Goal: Find specific page/section: Find specific page/section

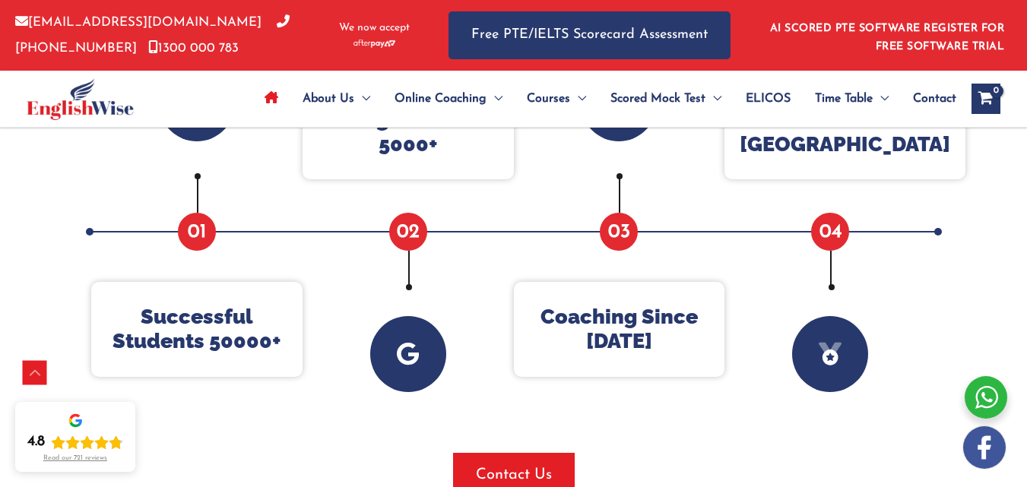
scroll to position [836, 0]
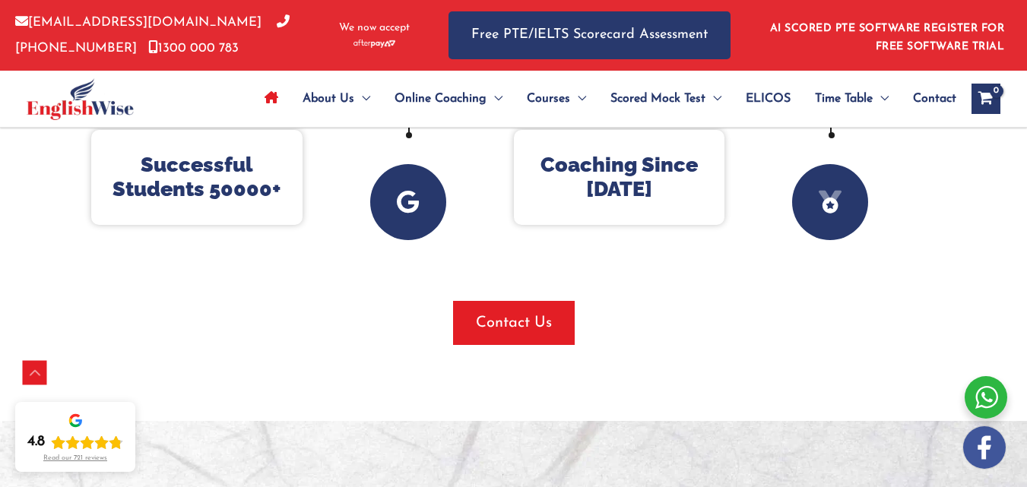
click at [932, 100] on span "Contact" at bounding box center [934, 98] width 43 height 53
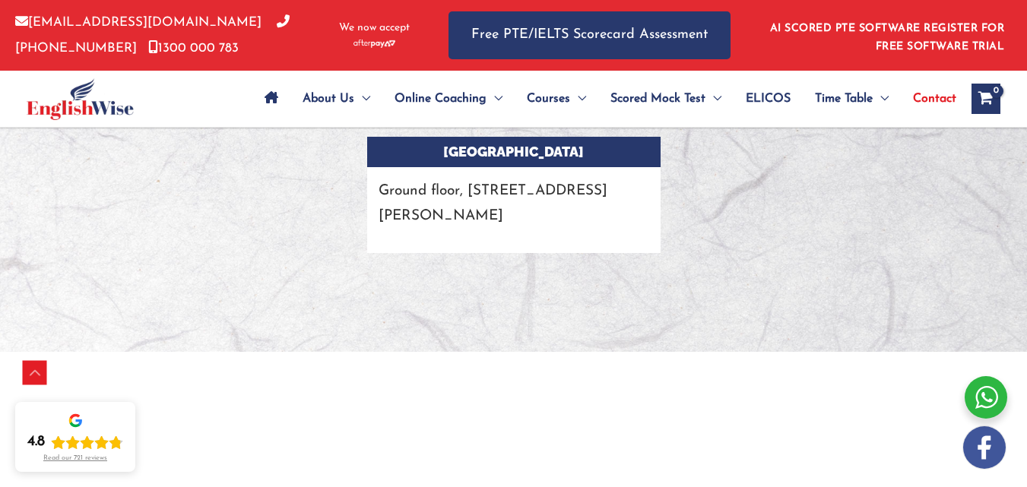
scroll to position [3067, 0]
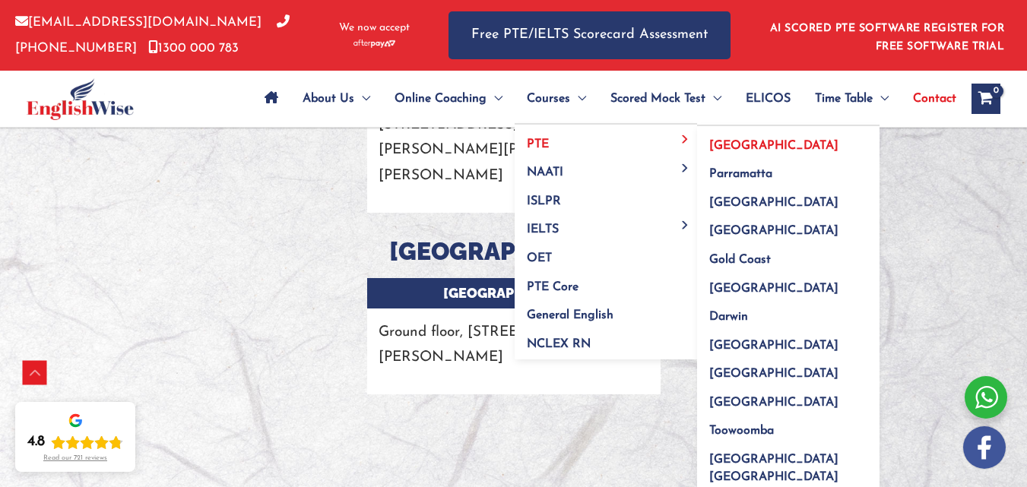
click at [723, 143] on span "[GEOGRAPHIC_DATA]" at bounding box center [773, 146] width 129 height 12
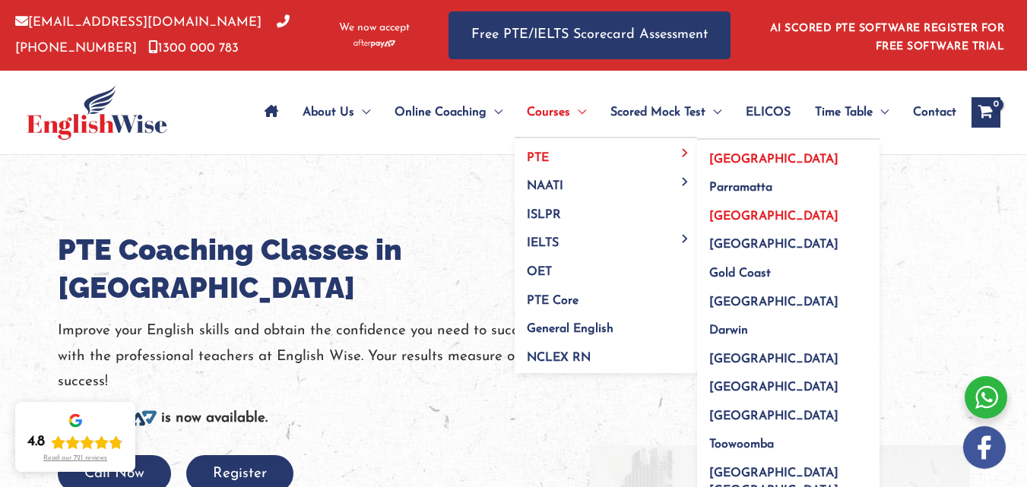
click at [744, 220] on span "[GEOGRAPHIC_DATA]" at bounding box center [773, 217] width 129 height 12
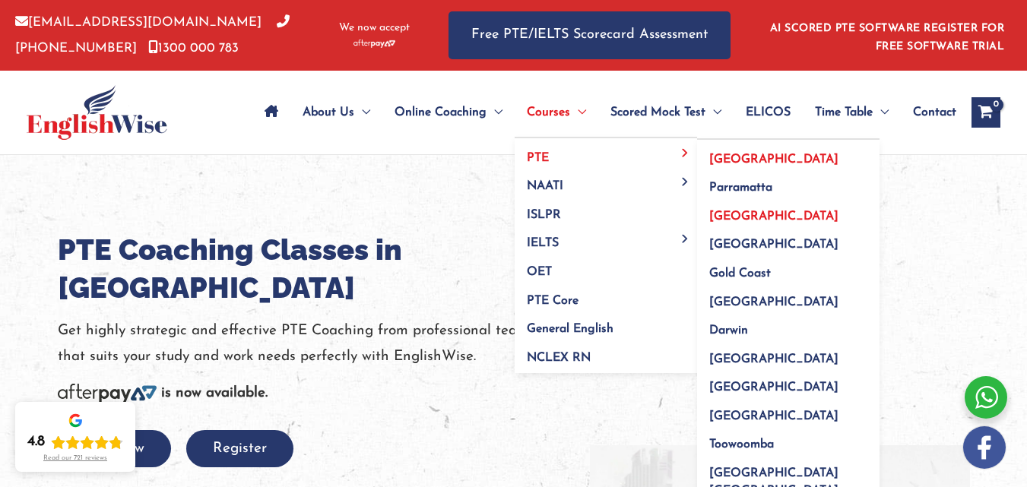
click at [752, 155] on link "[GEOGRAPHIC_DATA]" at bounding box center [788, 154] width 182 height 29
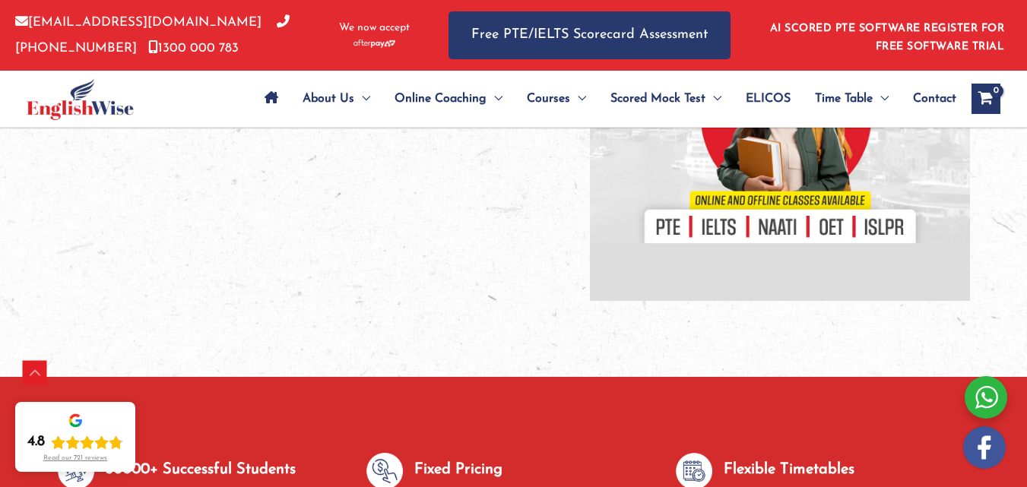
scroll to position [787, 0]
